Goal: Task Accomplishment & Management: Manage account settings

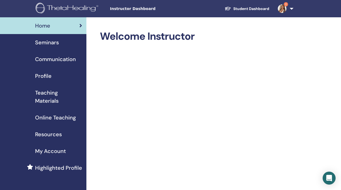
click at [54, 44] on span "Seminars" at bounding box center [47, 42] width 24 height 8
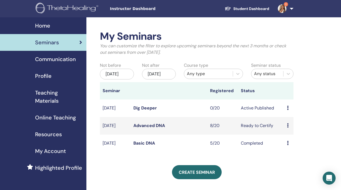
click at [268, 129] on td "Ready to Certify" at bounding box center [261, 126] width 46 height 18
click at [162, 128] on link "Advanced DNA" at bounding box center [149, 125] width 32 height 6
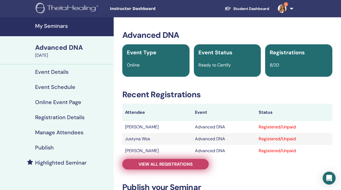
click at [176, 165] on span "View all registrations" at bounding box center [165, 164] width 54 height 6
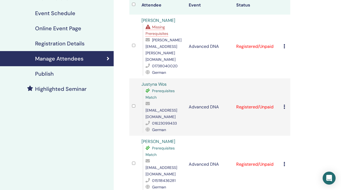
scroll to position [74, 0]
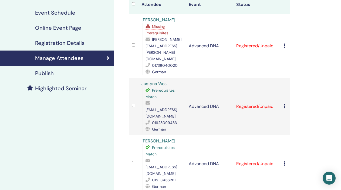
click at [283, 104] on icon at bounding box center [284, 106] width 2 height 4
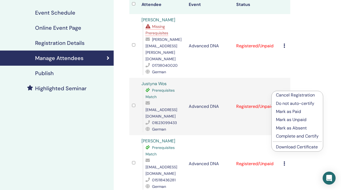
click at [286, 135] on p "Complete and Certify" at bounding box center [297, 136] width 43 height 6
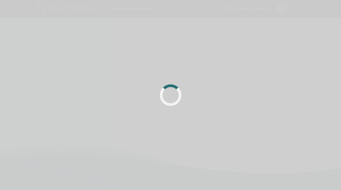
scroll to position [74, 0]
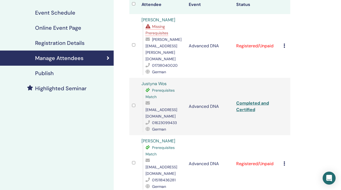
click at [283, 161] on icon at bounding box center [284, 163] width 2 height 4
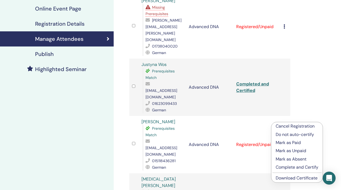
scroll to position [94, 0]
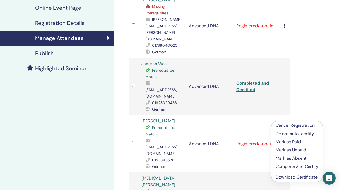
click at [286, 166] on p "Complete and Certify" at bounding box center [296, 166] width 43 height 6
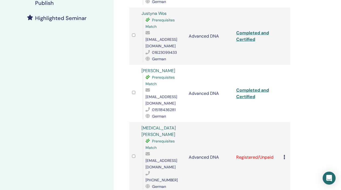
scroll to position [147, 0]
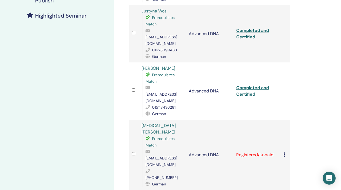
click at [284, 152] on icon at bounding box center [284, 154] width 2 height 4
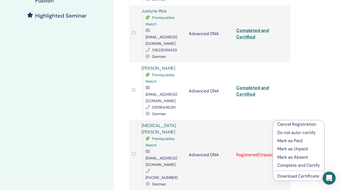
click at [286, 165] on p "Complete and Certify" at bounding box center [298, 165] width 43 height 6
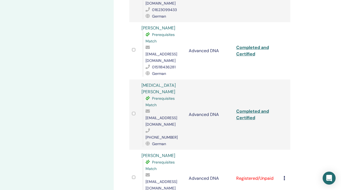
scroll to position [194, 0]
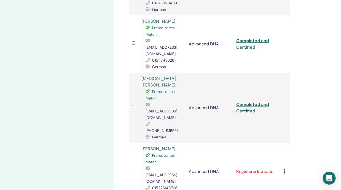
click at [284, 169] on icon at bounding box center [284, 171] width 2 height 4
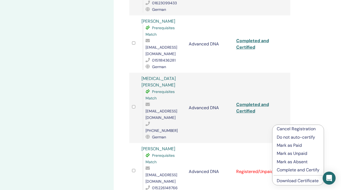
click at [285, 169] on p "Complete and Certify" at bounding box center [297, 169] width 43 height 6
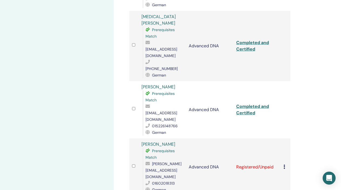
scroll to position [257, 0]
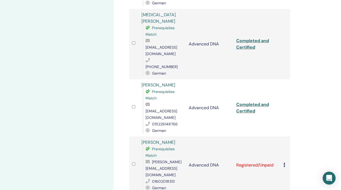
click at [283, 162] on icon at bounding box center [284, 164] width 2 height 4
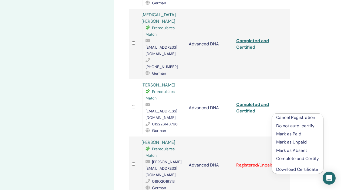
click at [283, 158] on p "Complete and Certify" at bounding box center [297, 158] width 43 height 6
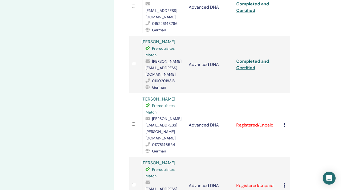
scroll to position [341, 0]
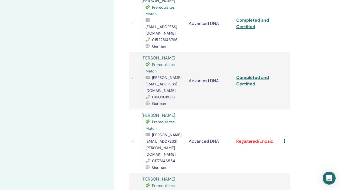
click at [283, 139] on icon at bounding box center [284, 141] width 2 height 4
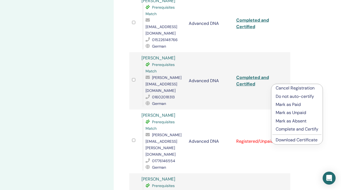
click at [281, 128] on p "Complete and Certify" at bounding box center [296, 129] width 43 height 6
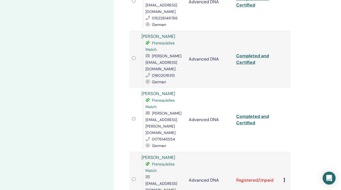
scroll to position [404, 0]
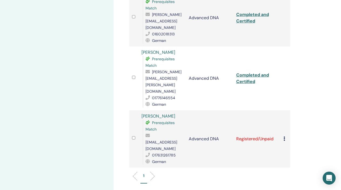
click at [284, 136] on icon at bounding box center [284, 138] width 2 height 4
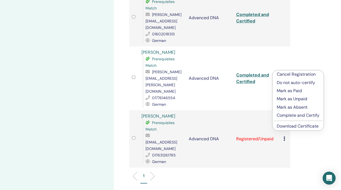
click at [280, 115] on p "Complete and Certify" at bounding box center [297, 115] width 43 height 6
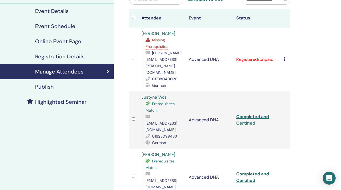
scroll to position [93, 0]
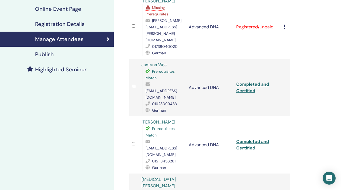
click at [255, 81] on link "Completed and Certified" at bounding box center [252, 87] width 33 height 12
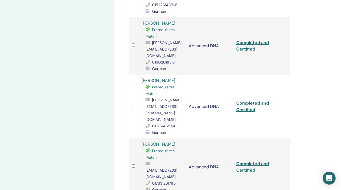
scroll to position [402, 0]
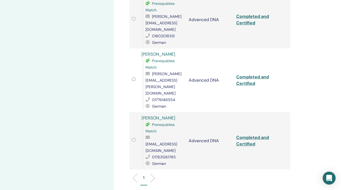
click at [249, 134] on link "Completed and Certified" at bounding box center [252, 140] width 33 height 12
click at [249, 74] on link "Completed and Certified" at bounding box center [252, 80] width 33 height 12
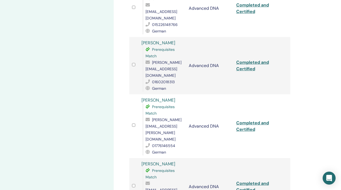
scroll to position [342, 0]
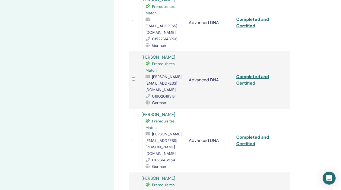
click at [246, 74] on link "Completed and Certified" at bounding box center [252, 80] width 33 height 12
click at [314, 46] on div "Manage Attendees Bulk Actions Export to CSV Attendee Event Status [PERSON_NAME]…" at bounding box center [227, 0] width 227 height 651
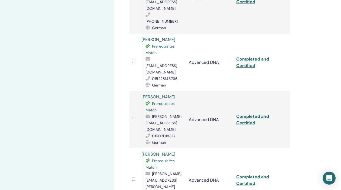
scroll to position [295, 0]
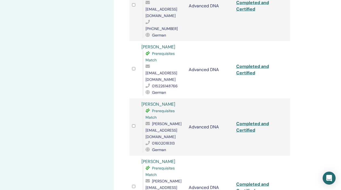
click at [245, 63] on link "Completed and Certified" at bounding box center [252, 69] width 33 height 12
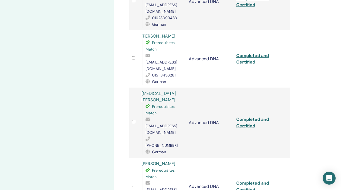
scroll to position [177, 0]
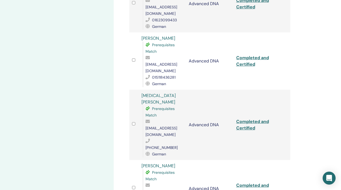
click at [254, 118] on link "Completed and Certified" at bounding box center [252, 124] width 33 height 12
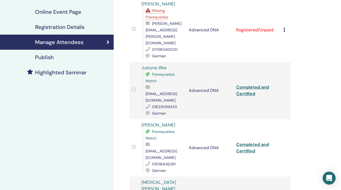
scroll to position [79, 0]
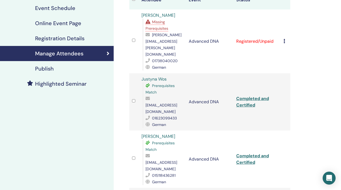
click at [254, 153] on link "Completed and Certified" at bounding box center [252, 159] width 33 height 12
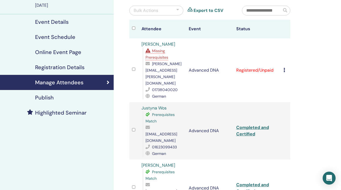
scroll to position [88, 0]
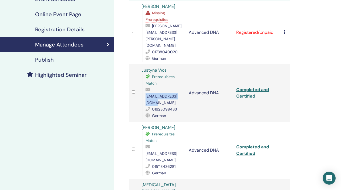
drag, startPoint x: 185, startPoint y: 84, endPoint x: 145, endPoint y: 83, distance: 39.6
click at [145, 94] on span "[EMAIL_ADDRESS][DOMAIN_NAME]" at bounding box center [161, 99] width 32 height 11
copy span "[EMAIL_ADDRESS][DOMAIN_NAME]"
